Goal: Information Seeking & Learning: Learn about a topic

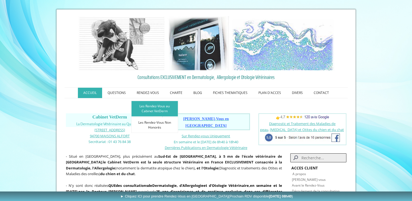
click at [149, 107] on link "Les Rendez-Vous au Cabinet VetDerm" at bounding box center [154, 109] width 47 height 16
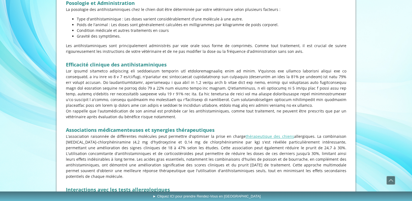
scroll to position [502, 0]
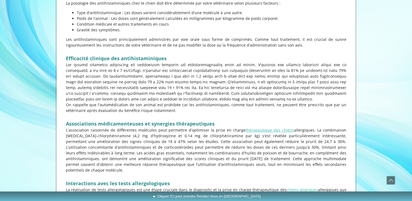
click at [71, 76] on p at bounding box center [206, 82] width 280 height 40
copy p "chlorphéniramine"
click at [170, 82] on p at bounding box center [206, 82] width 280 height 40
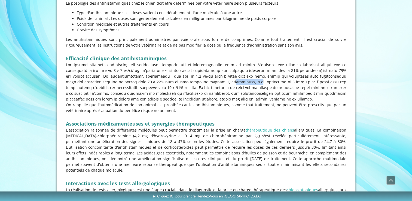
copy p "L'hydroxyzine"
click at [180, 50] on p at bounding box center [206, 51] width 280 height 6
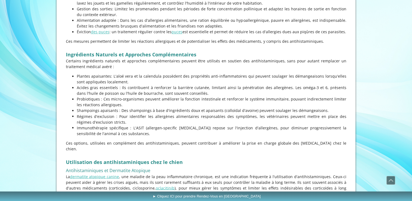
scroll to position [916, 0]
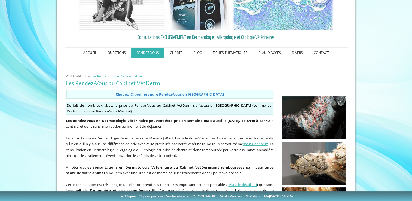
scroll to position [49, 0]
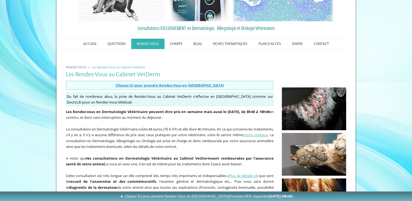
click at [176, 84] on span "Cliquez ICI pour prendre Rendez-Vous en [GEOGRAPHIC_DATA]" at bounding box center [169, 85] width 108 height 5
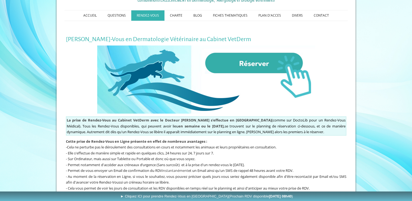
scroll to position [78, 0]
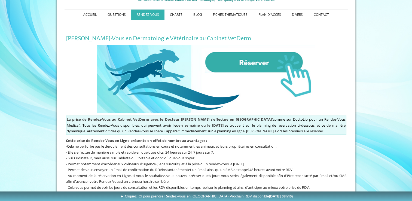
click at [246, 62] on img at bounding box center [206, 79] width 218 height 68
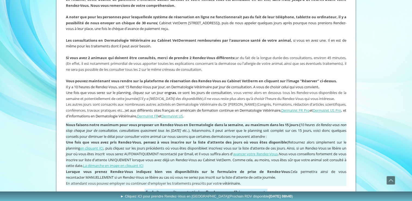
scroll to position [361, 0]
